Goal: Information Seeking & Learning: Learn about a topic

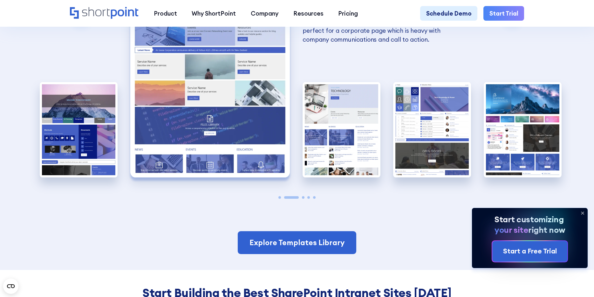
scroll to position [1542, 0]
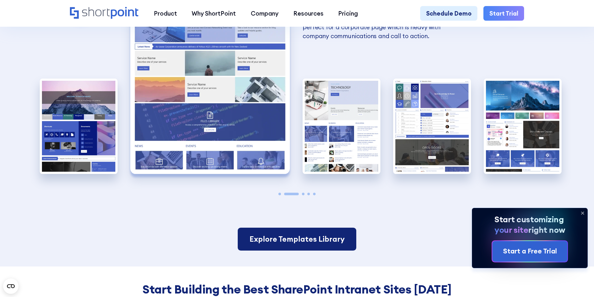
click at [333, 232] on link "Explore Templates Library" at bounding box center [297, 239] width 119 height 23
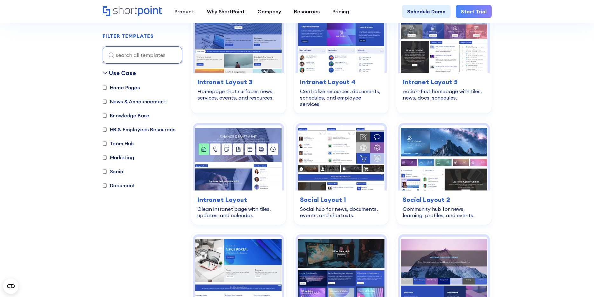
scroll to position [1008, 0]
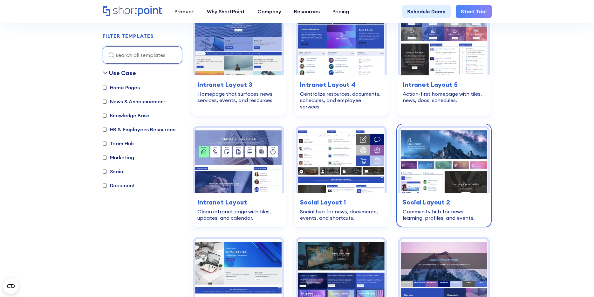
click at [429, 197] on h3 "Social Layout 2" at bounding box center [444, 202] width 82 height 10
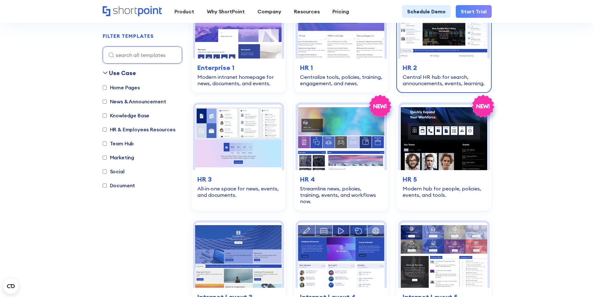
scroll to position [808, 0]
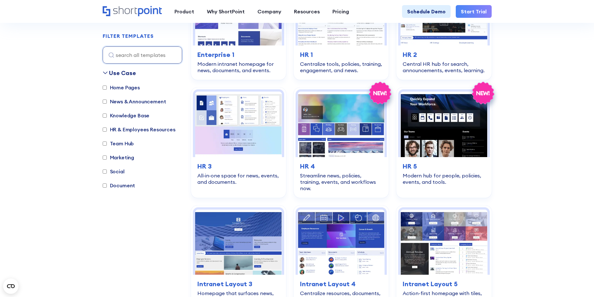
click at [546, 141] on section "SHAREPOINT TEMPLATES Fully customizable SharePoint templates with ShortPoint Ex…" at bounding box center [297, 48] width 594 height 1689
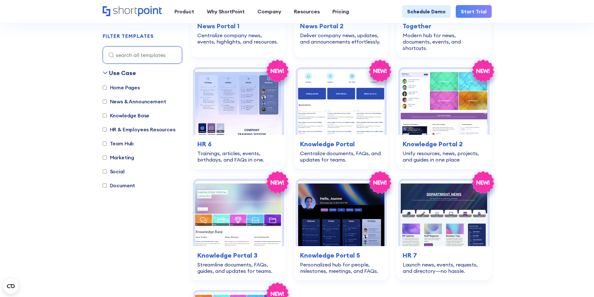
scroll to position [1297, 0]
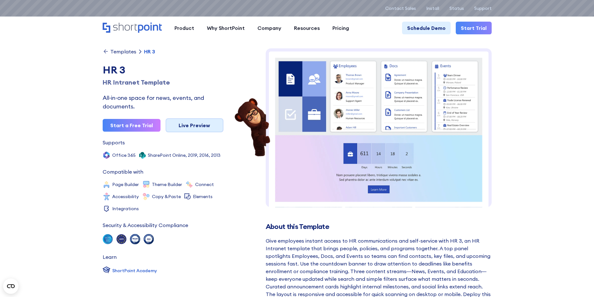
click at [195, 128] on link "Live Preview" at bounding box center [195, 125] width 58 height 14
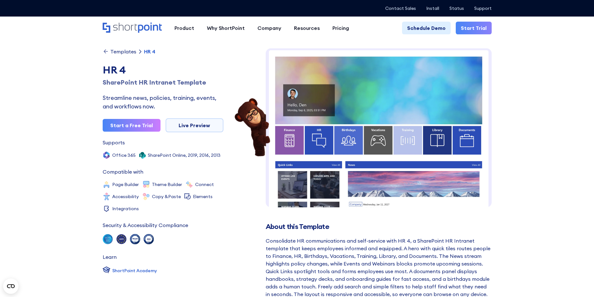
scroll to position [4, 0]
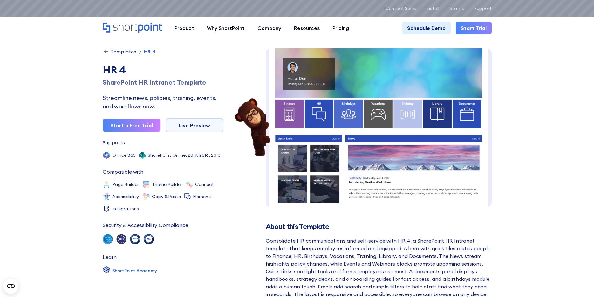
scroll to position [0, 0]
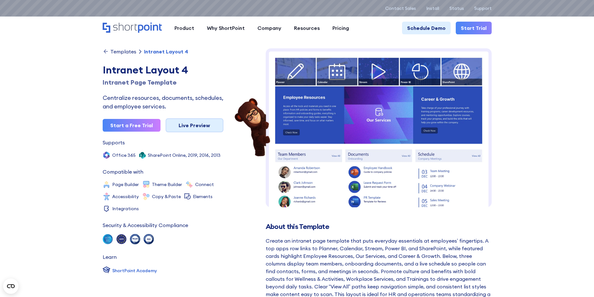
click at [199, 126] on link "Live Preview" at bounding box center [195, 125] width 58 height 14
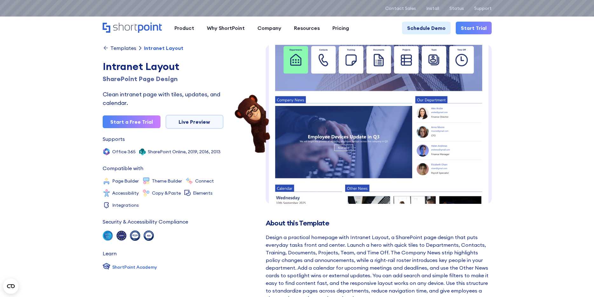
scroll to position [105, 0]
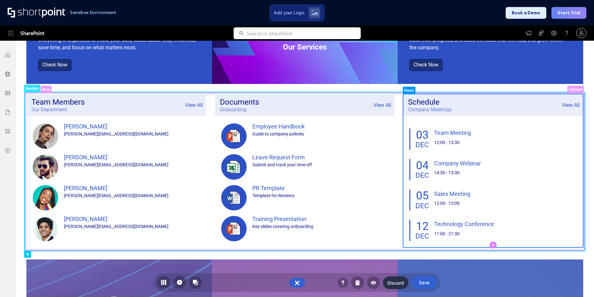
scroll to position [180, 0]
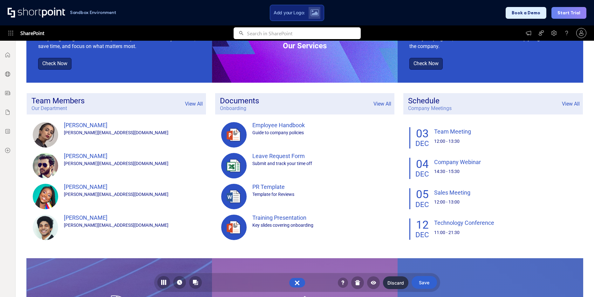
click at [1, 44] on div at bounding box center [8, 169] width 16 height 256
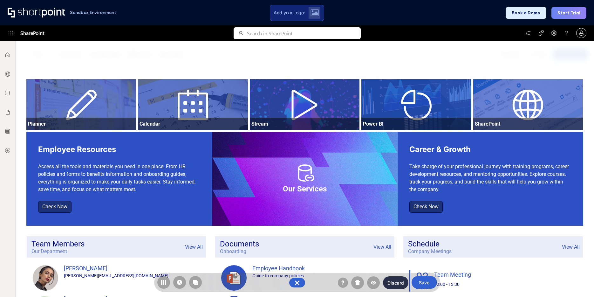
scroll to position [36, 0]
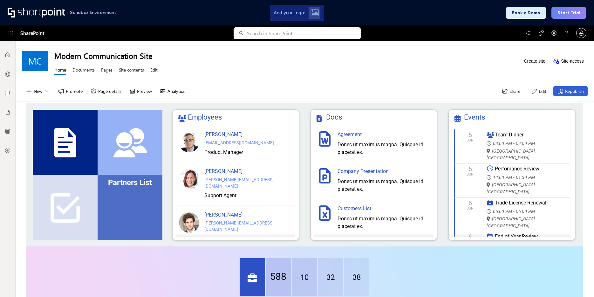
click at [134, 197] on div "Partners List" at bounding box center [130, 207] width 65 height 65
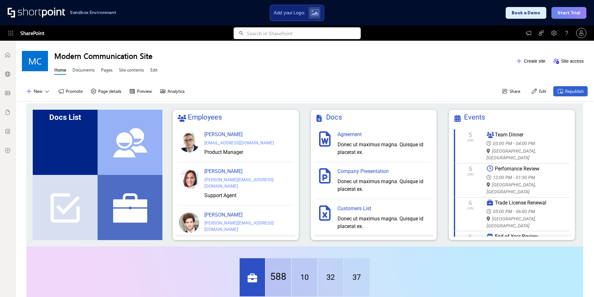
click at [60, 131] on div "Docs List" at bounding box center [65, 142] width 65 height 65
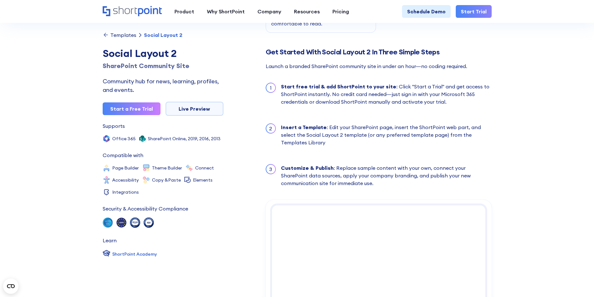
scroll to position [566, 0]
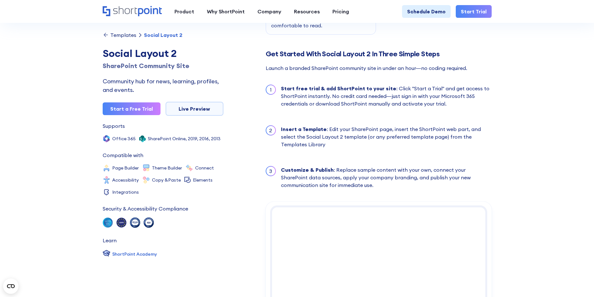
click at [514, 81] on section "Templates Social Layout 2 Social Layout 2 SharePoint Community Site Community h…" at bounding box center [297, 33] width 594 height 1175
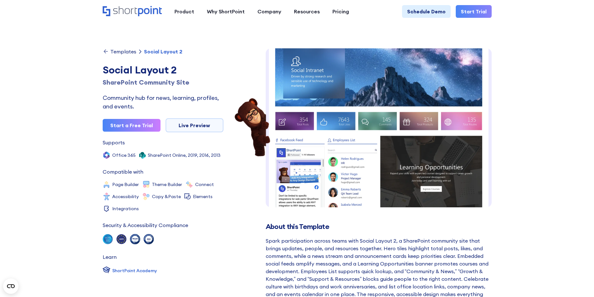
scroll to position [0, 0]
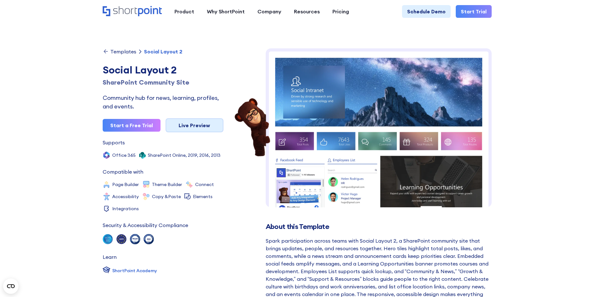
click at [196, 129] on link "Live Preview" at bounding box center [195, 125] width 58 height 14
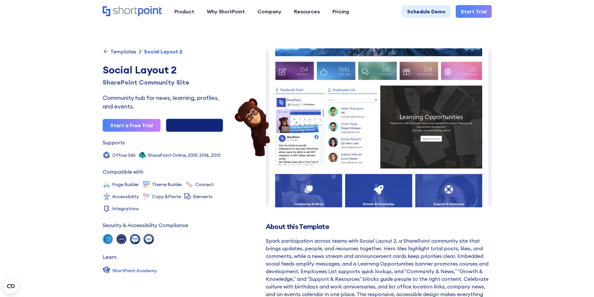
scroll to position [80, 0]
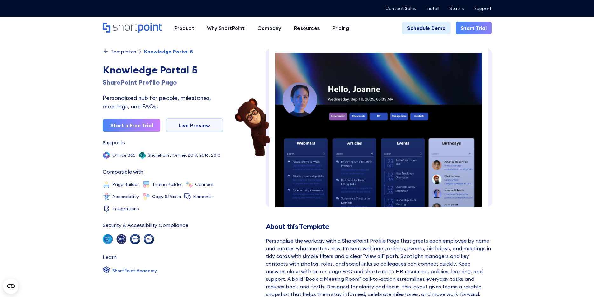
scroll to position [0, 0]
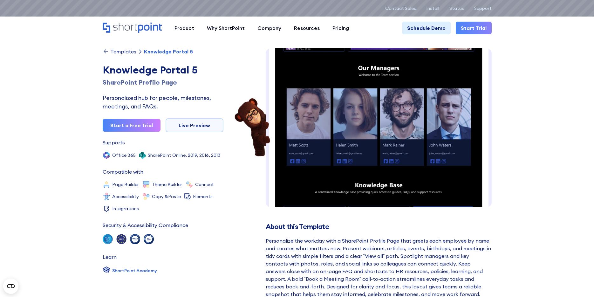
scroll to position [248, 0]
